Goal: Book appointment/travel/reservation

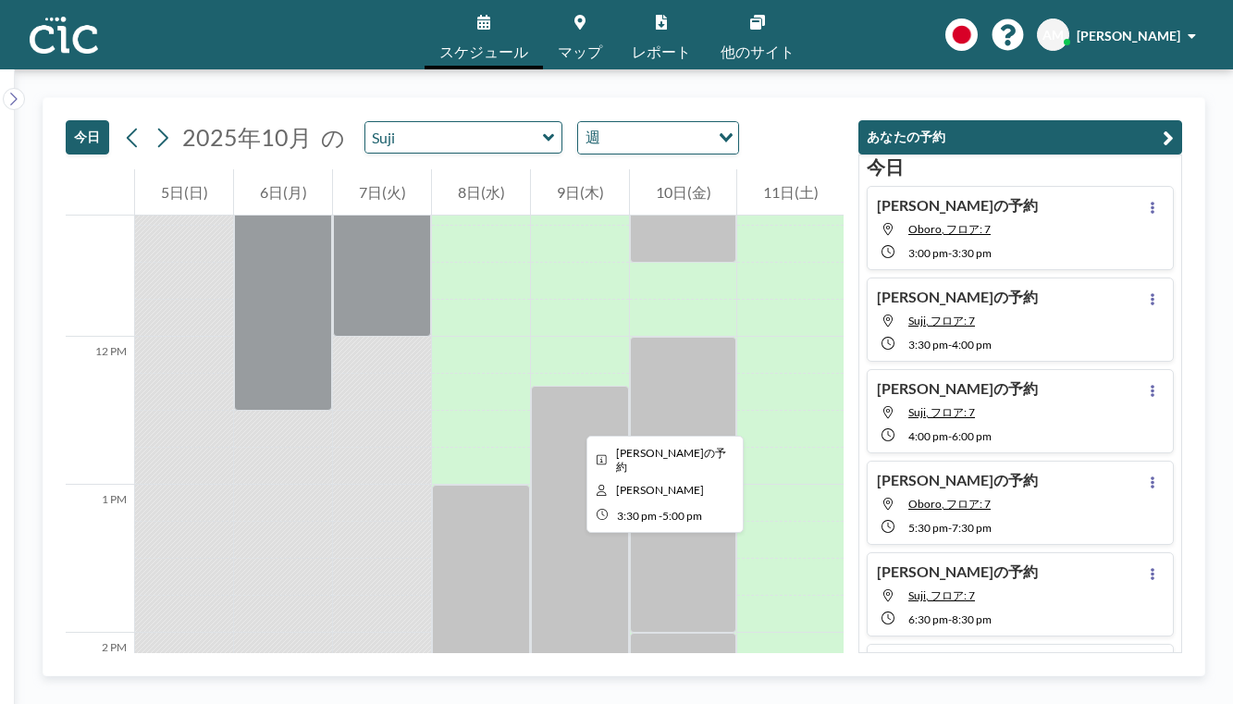
scroll to position [1617, 0]
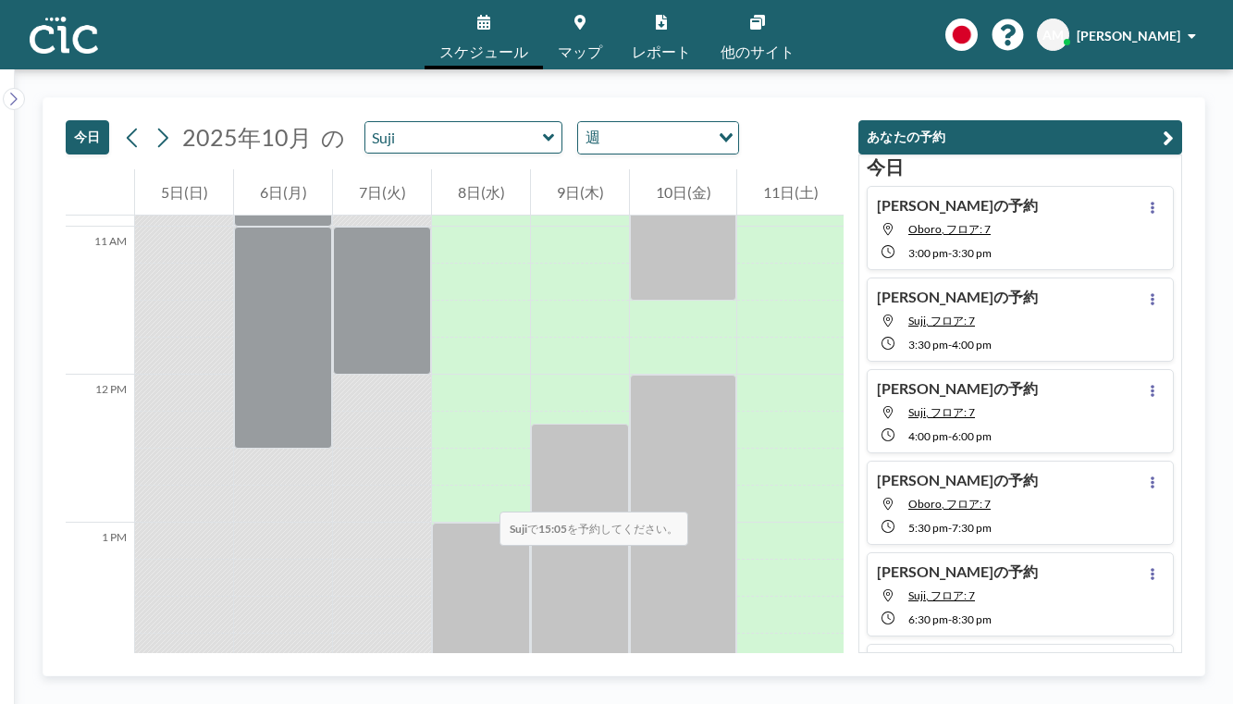
drag, startPoint x: 388, startPoint y: 367, endPoint x: 393, endPoint y: 432, distance: 65.0
click at [394, 432] on div at bounding box center [382, 374] width 98 height 3551
drag, startPoint x: 395, startPoint y: 379, endPoint x: 395, endPoint y: 398, distance: 18.5
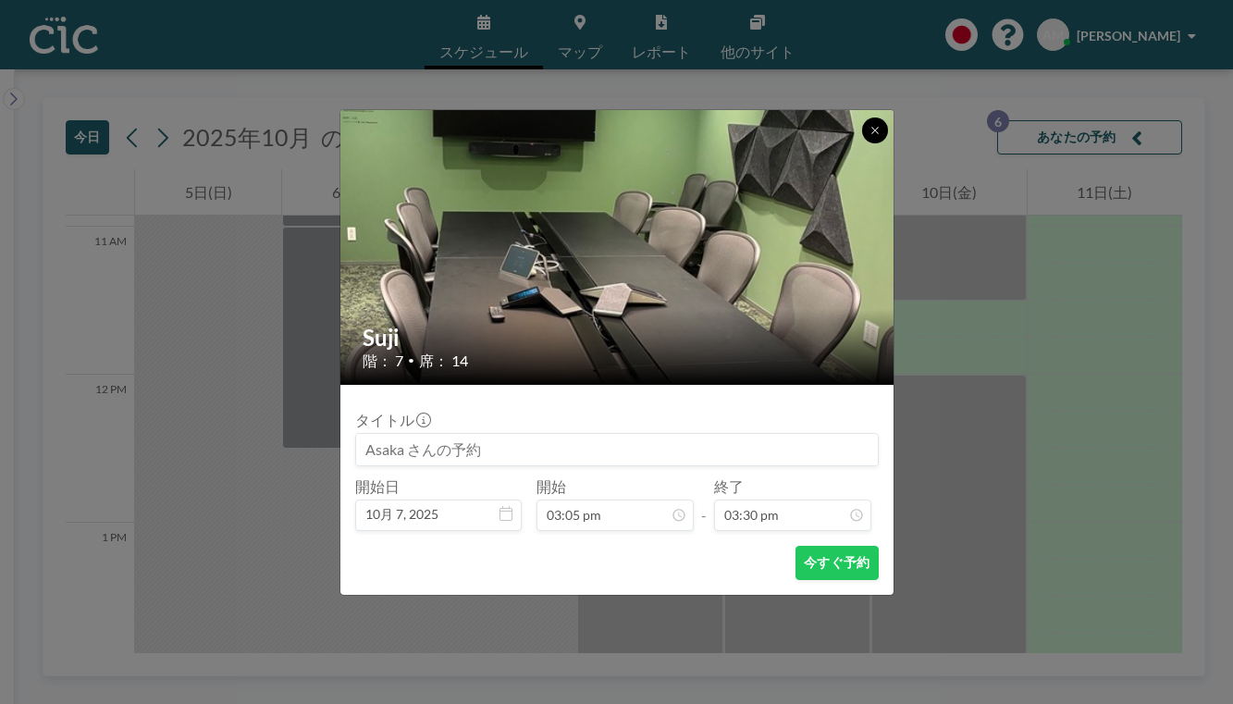
click at [862, 143] on button at bounding box center [875, 130] width 26 height 26
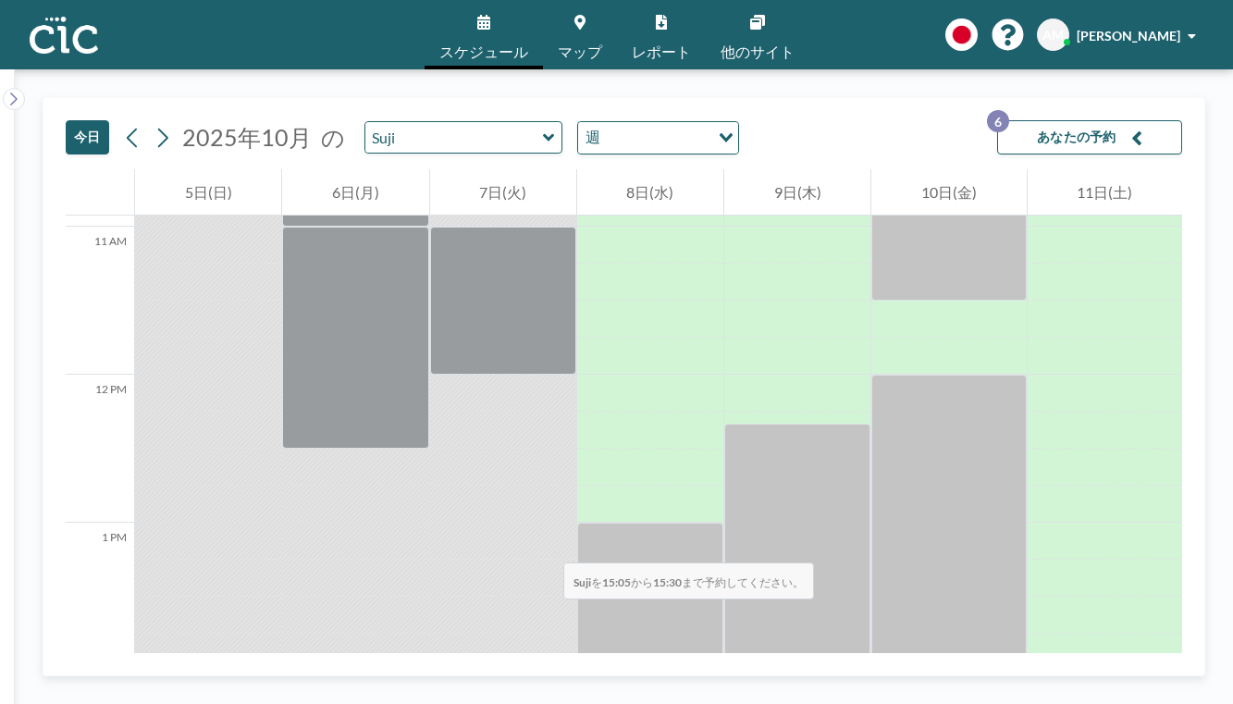
drag, startPoint x: 434, startPoint y: 375, endPoint x: 439, endPoint y: 437, distance: 62.2
click at [439, 437] on div at bounding box center [503, 374] width 146 height 3551
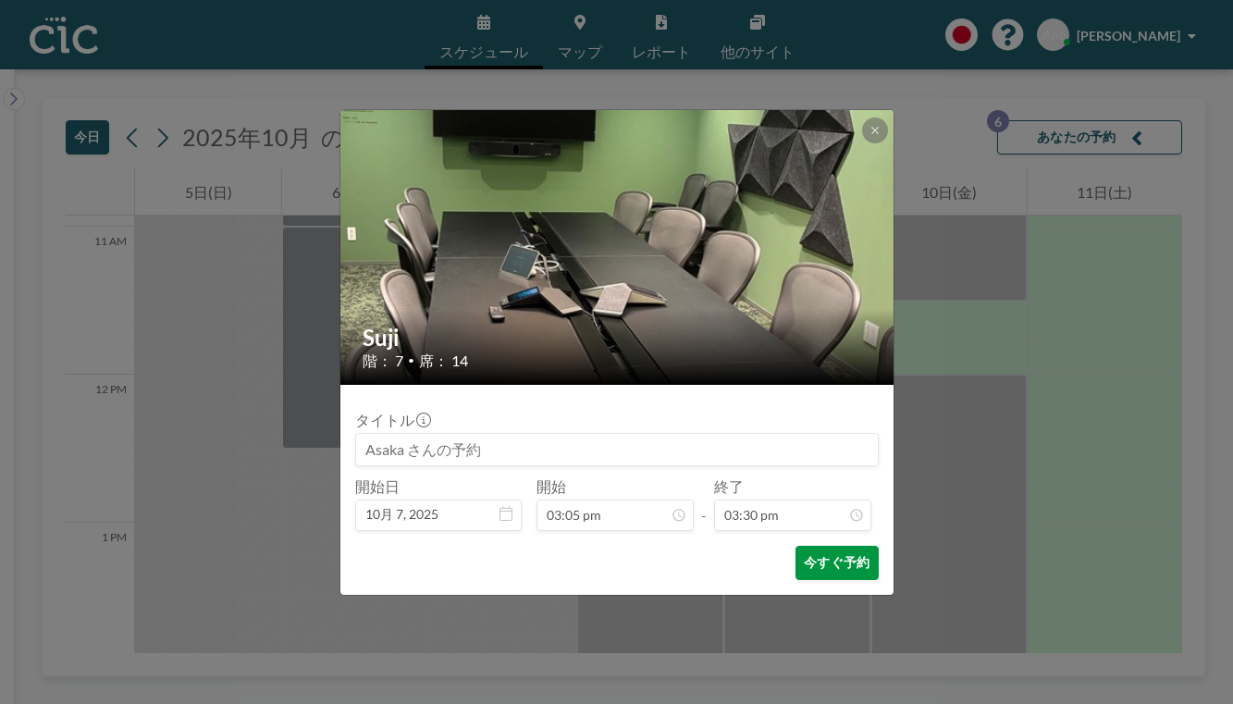
click at [804, 546] on button "今すぐ予約" at bounding box center [836, 563] width 82 height 34
